Goal: Check status: Check status

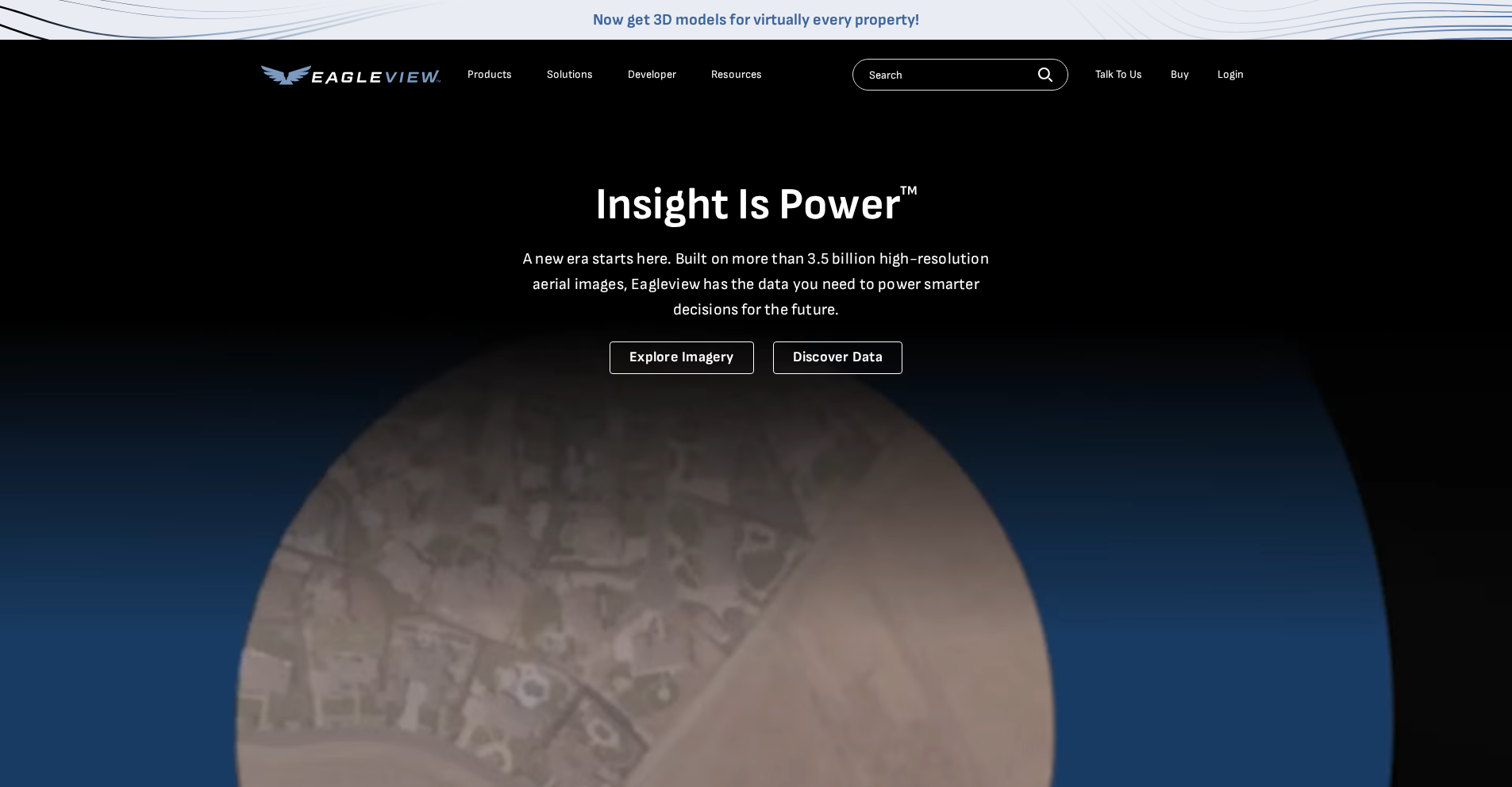
click at [1231, 69] on div "Login" at bounding box center [1230, 74] width 26 height 14
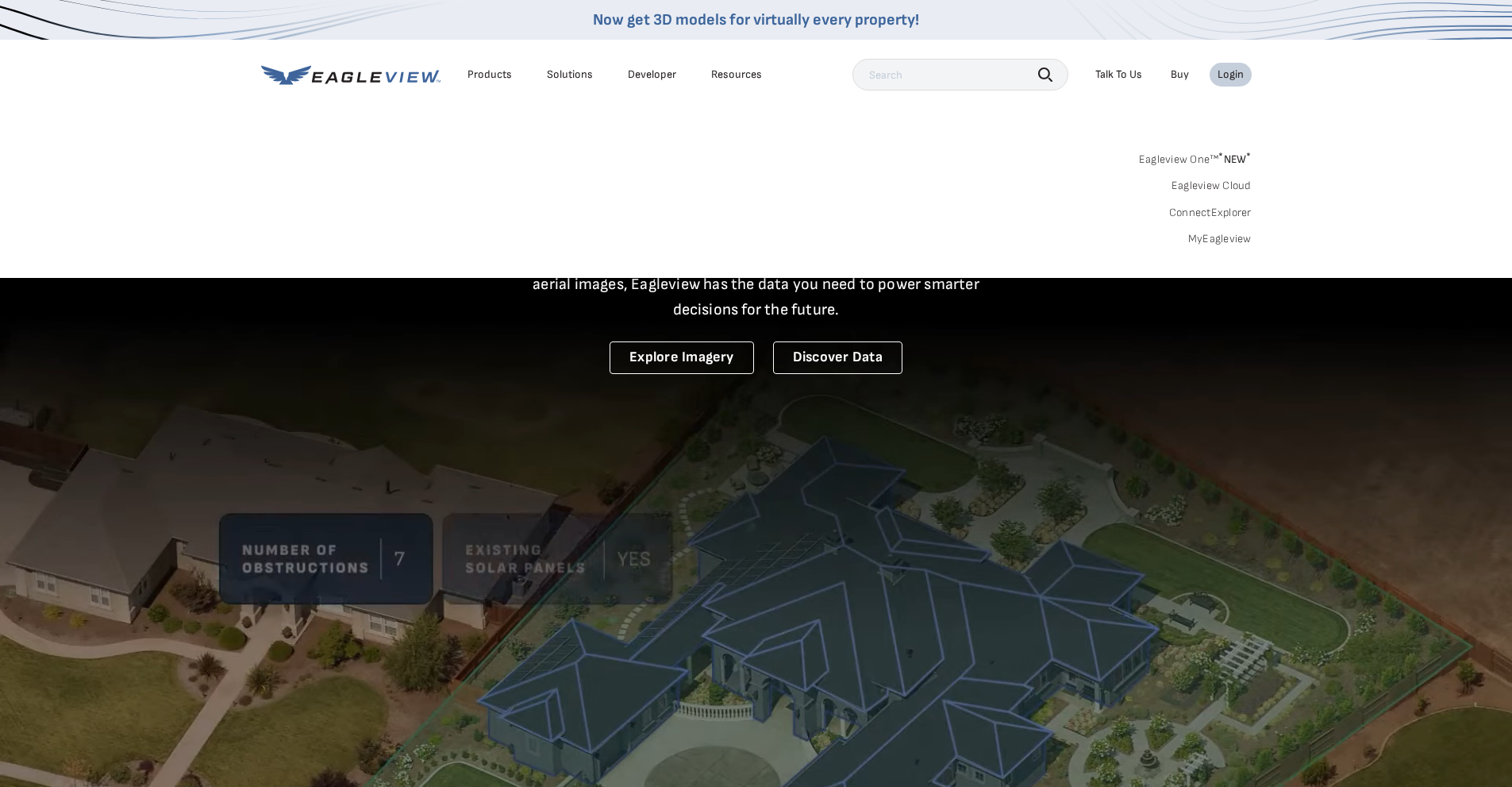
click at [1239, 76] on div "Login" at bounding box center [1230, 74] width 26 height 14
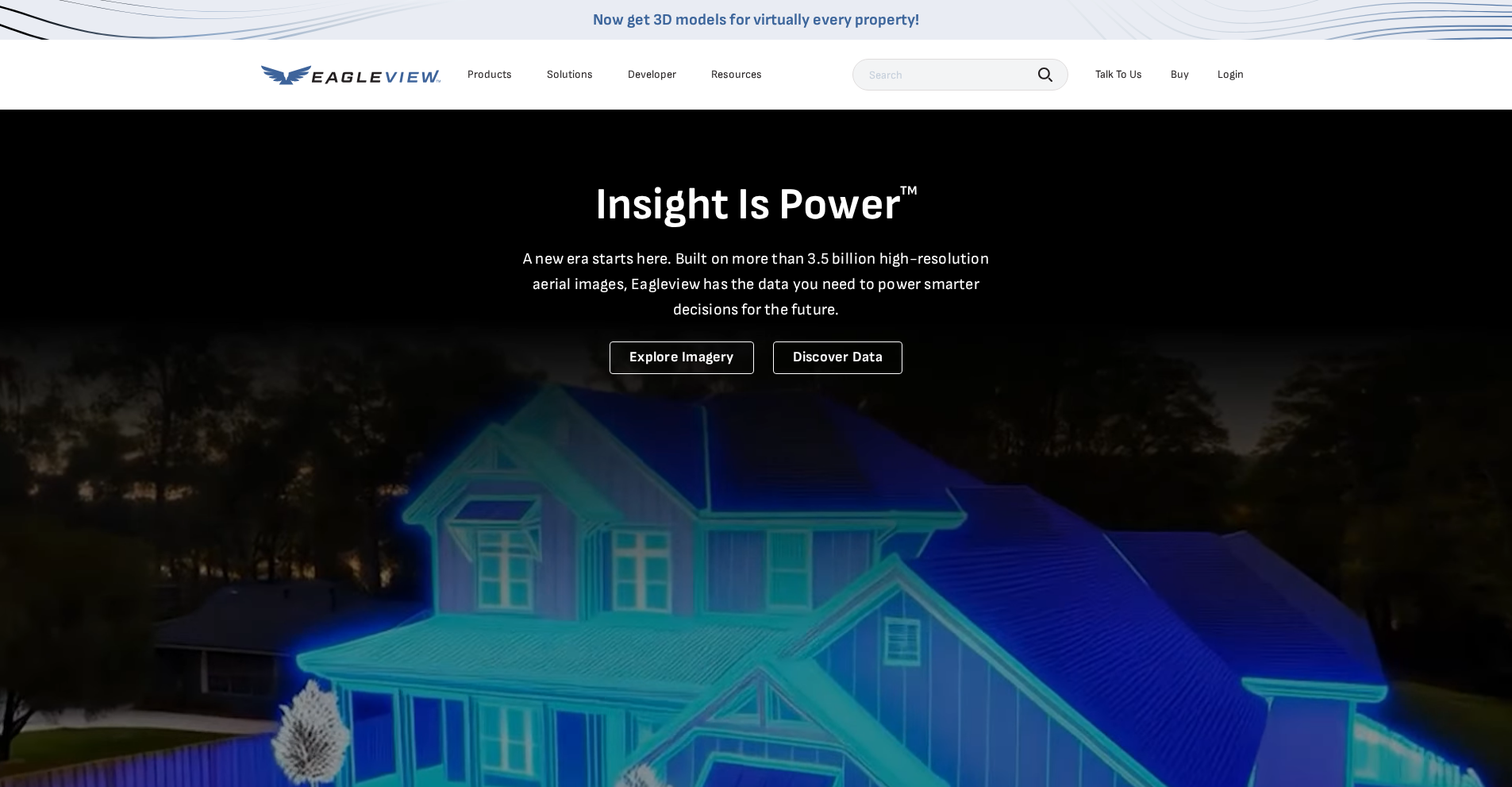
click at [1239, 76] on div "Login" at bounding box center [1230, 74] width 26 height 14
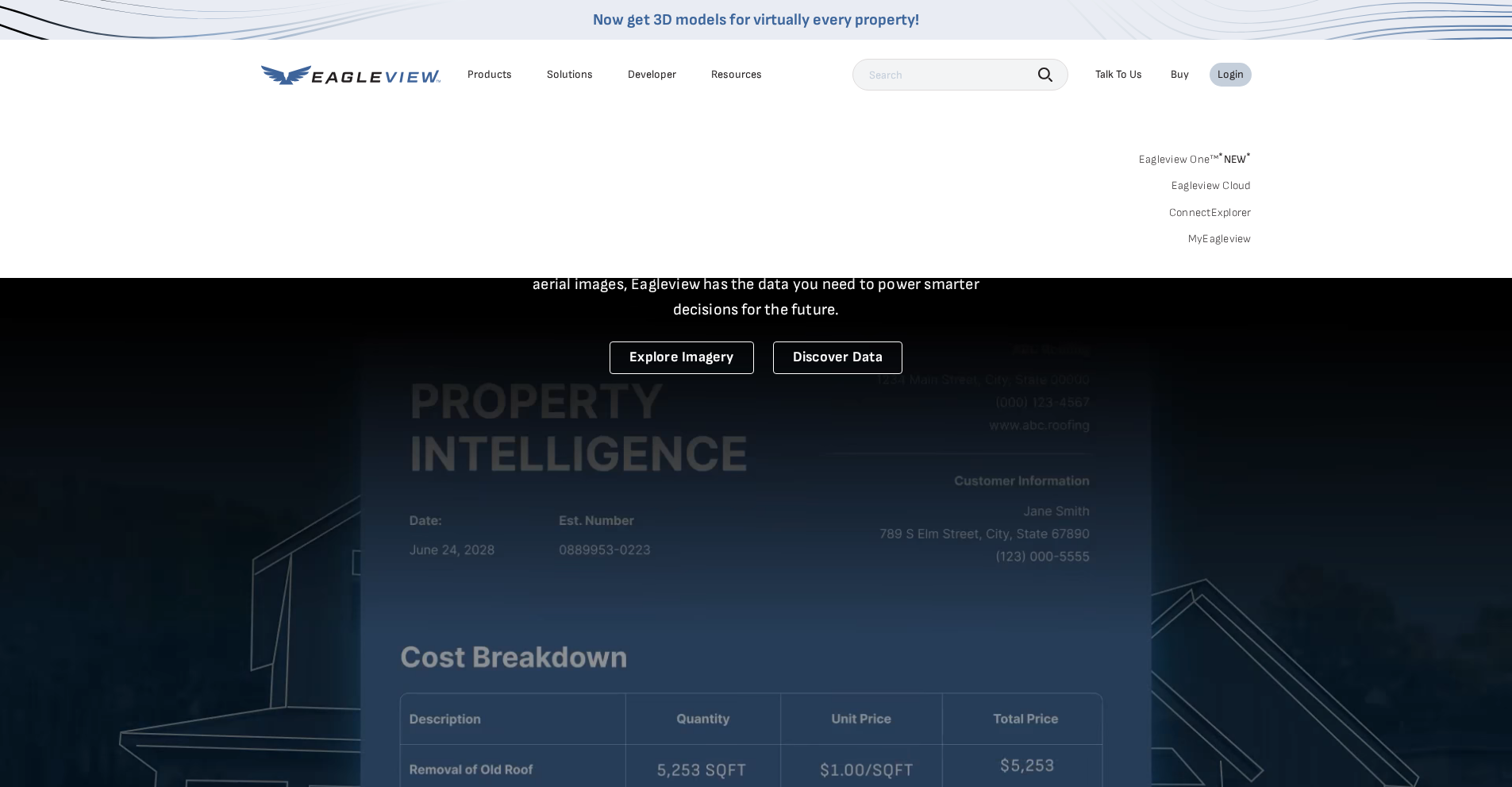
click at [1212, 239] on link "MyEagleview" at bounding box center [1220, 239] width 64 height 14
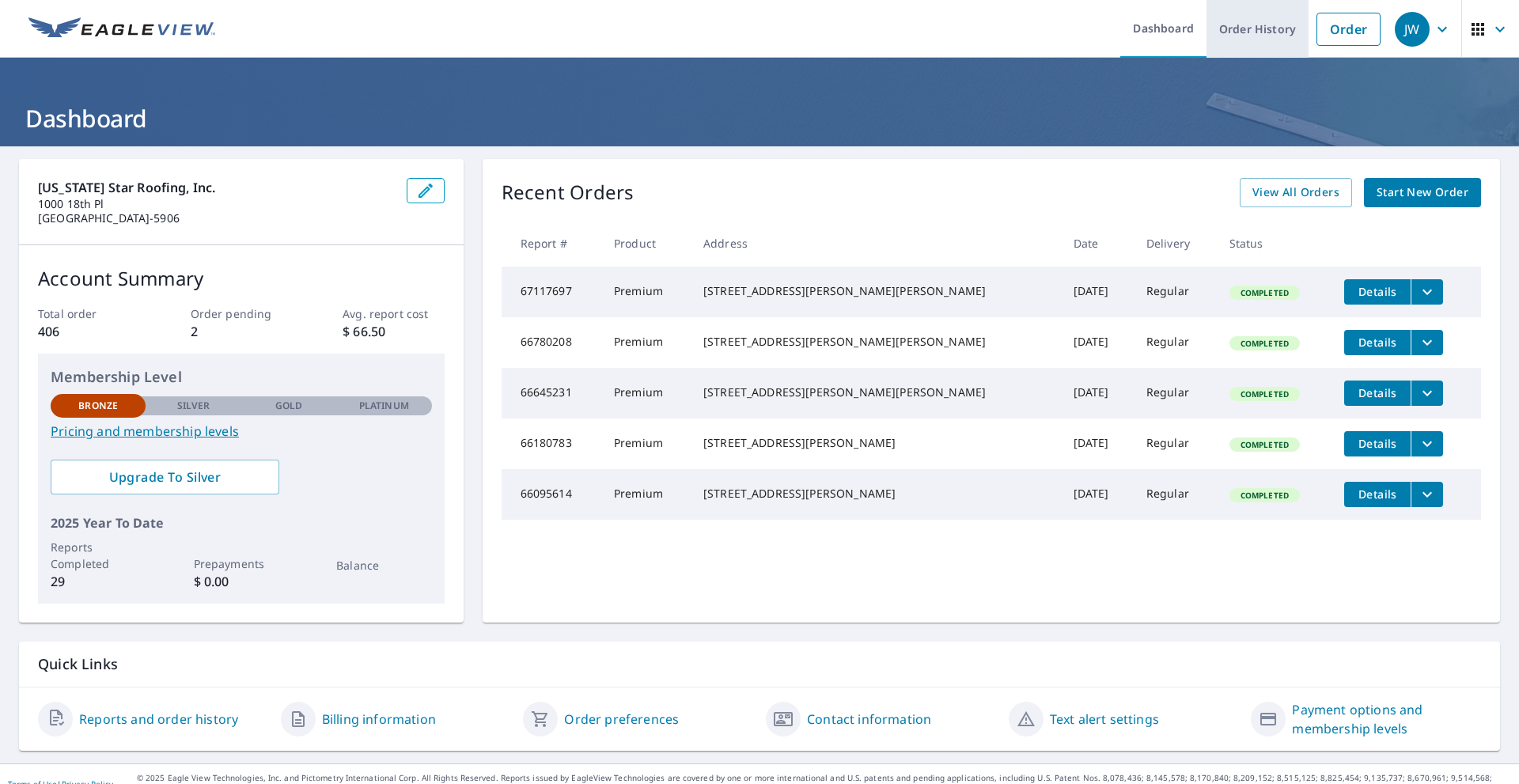
click at [1241, 22] on link "Order History" at bounding box center [1258, 29] width 102 height 58
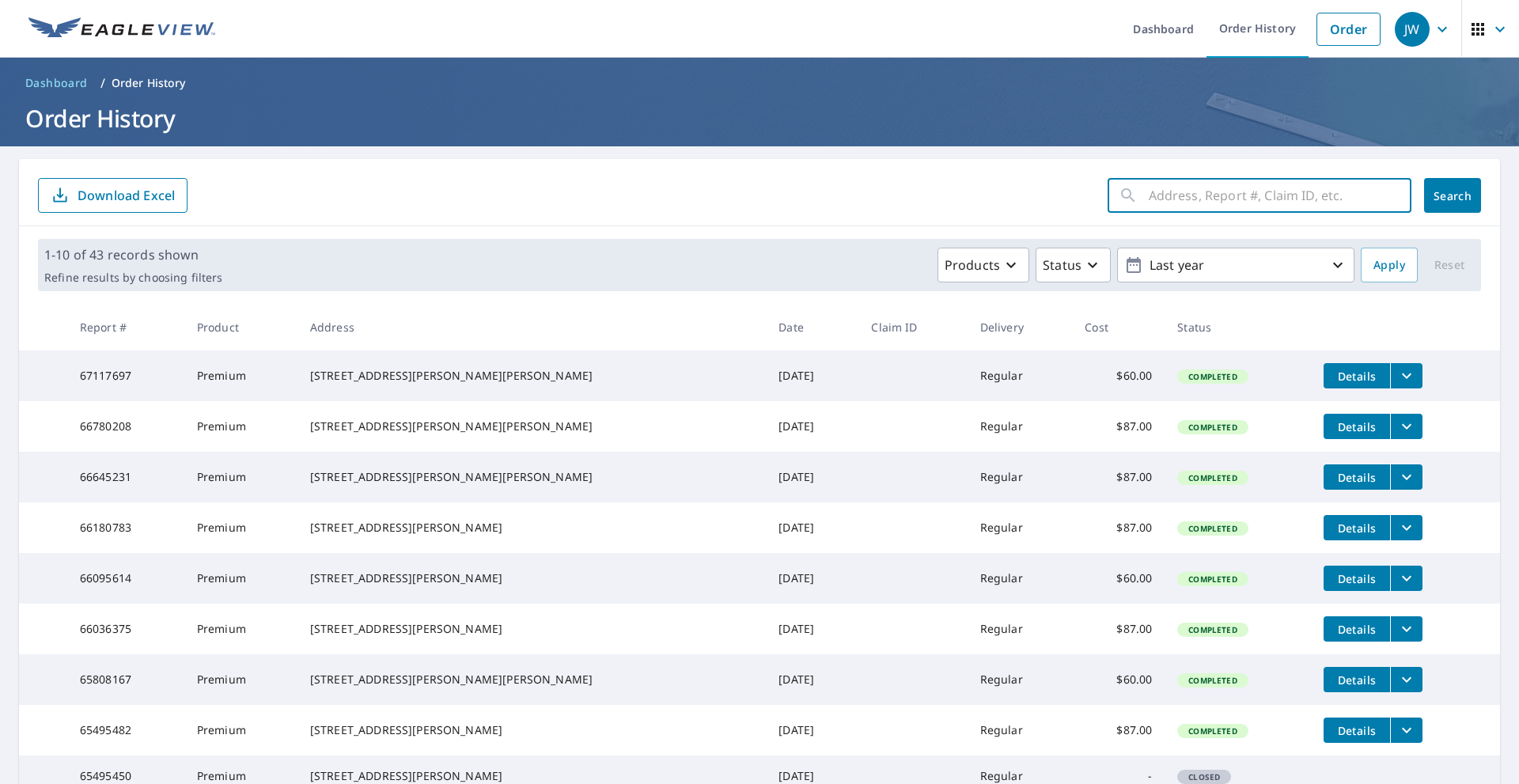
click at [1227, 202] on input "text" at bounding box center [1281, 196] width 263 height 44
type input "3207"
click at [1438, 202] on span "Search" at bounding box center [1453, 196] width 32 height 15
